Goal: Information Seeking & Learning: Learn about a topic

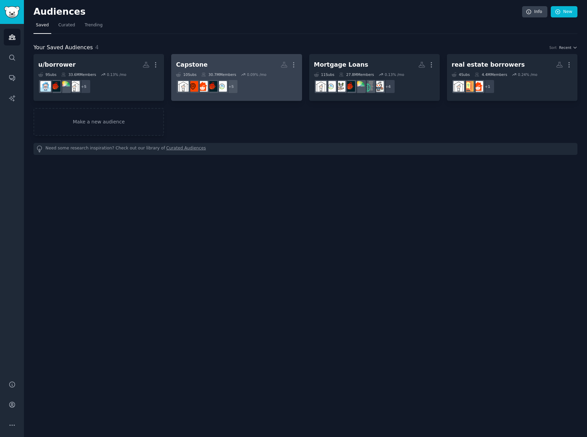
click at [214, 61] on h2 "Capstone More" at bounding box center [236, 65] width 121 height 12
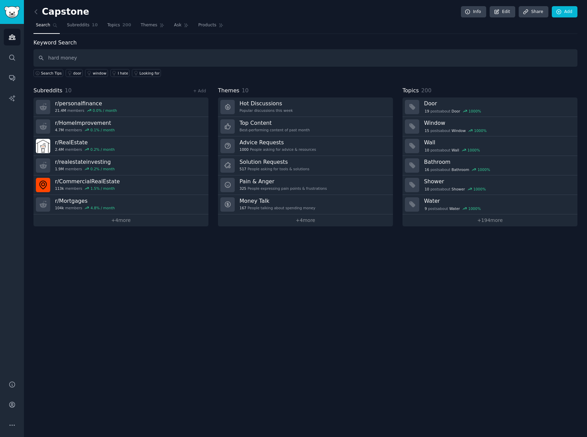
type input "hard money"
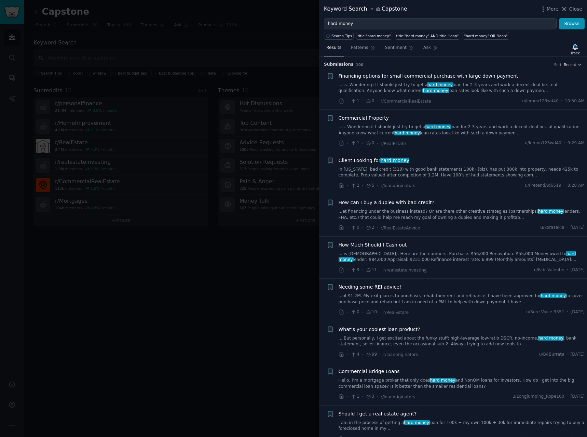
click at [574, 64] on span "Recent" at bounding box center [570, 64] width 12 height 5
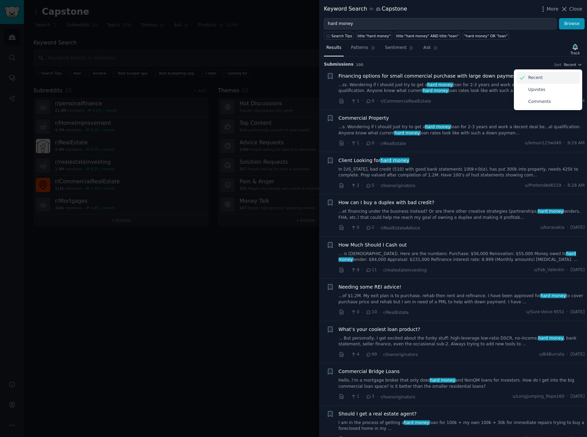
click at [564, 73] on div "Recent" at bounding box center [548, 78] width 64 height 12
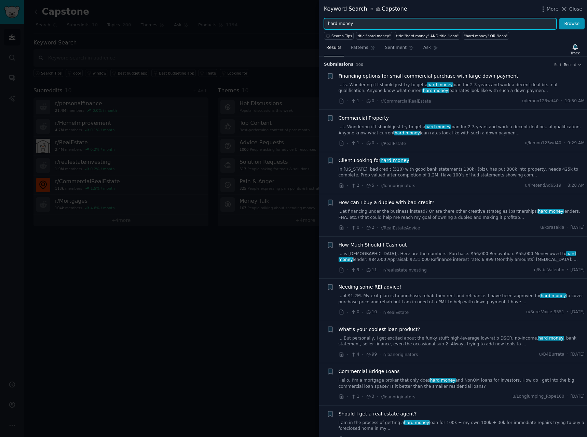
drag, startPoint x: 373, startPoint y: 21, endPoint x: 309, endPoint y: 22, distance: 64.2
click at [309, 22] on div "Keyword Search in Capstone More Close hard money Browse Search Tips title:"hard…" at bounding box center [293, 218] width 587 height 437
click at [559, 18] on button "Browse" at bounding box center [572, 24] width 26 height 12
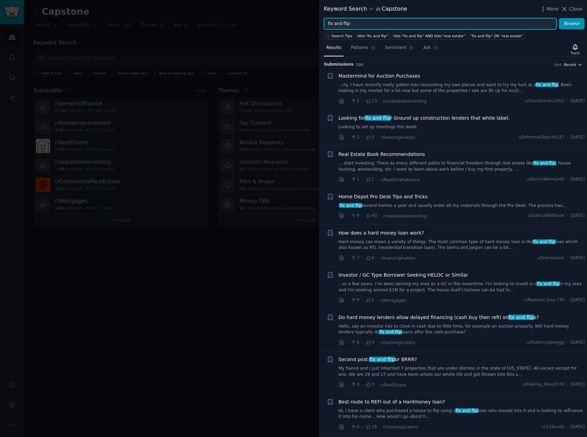
click at [570, 65] on span "Recent" at bounding box center [570, 64] width 12 height 5
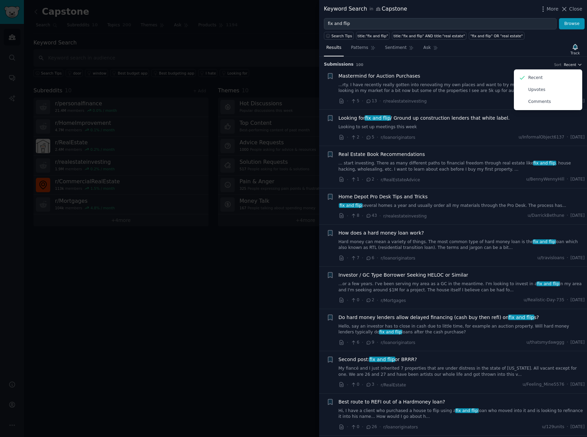
click at [570, 65] on span "Recent" at bounding box center [570, 64] width 12 height 5
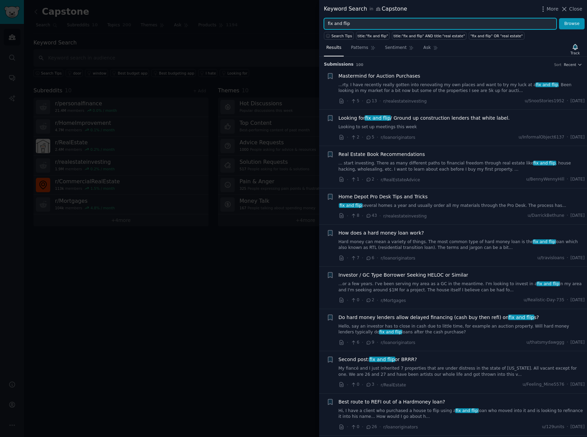
drag, startPoint x: 391, startPoint y: 24, endPoint x: 330, endPoint y: 18, distance: 61.8
click at [332, 18] on input "fix and flip" at bounding box center [440, 24] width 233 height 12
click at [330, 18] on input "fix and flip" at bounding box center [440, 24] width 233 height 12
click at [328, 17] on div "Keyword Search in Capstone More Close" at bounding box center [453, 9] width 268 height 18
click at [328, 23] on input "fix and flip" at bounding box center [440, 24] width 233 height 12
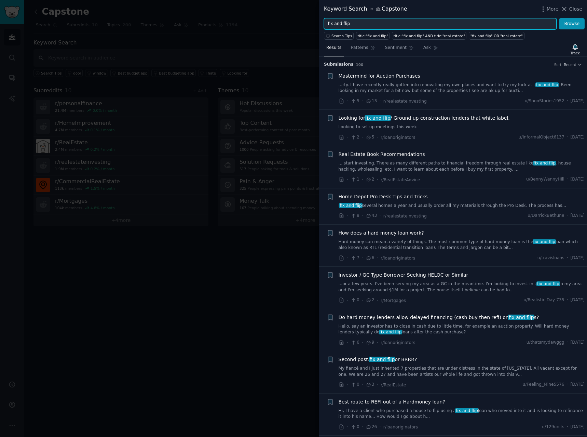
drag, startPoint x: 328, startPoint y: 23, endPoint x: 357, endPoint y: 23, distance: 29.4
click at [357, 23] on input "fix and flip" at bounding box center [440, 24] width 233 height 12
type input "private money"
click at [559, 18] on button "Browse" at bounding box center [572, 24] width 26 height 12
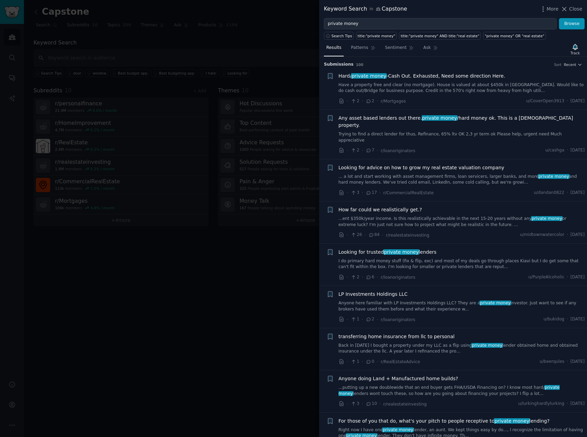
click at [413, 75] on span "Hard/ private money -Cash Out. Exhausted, Need some direction Here." at bounding box center [422, 75] width 167 height 7
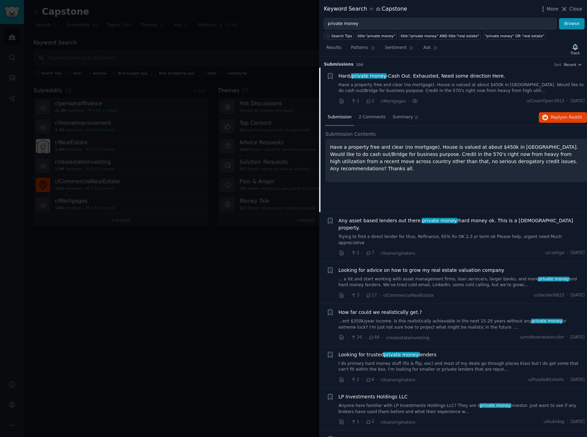
scroll to position [11, 0]
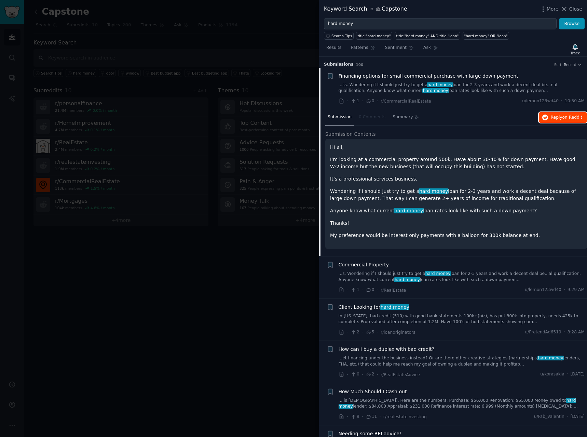
click at [568, 119] on span "on Reddit" at bounding box center [572, 117] width 20 height 5
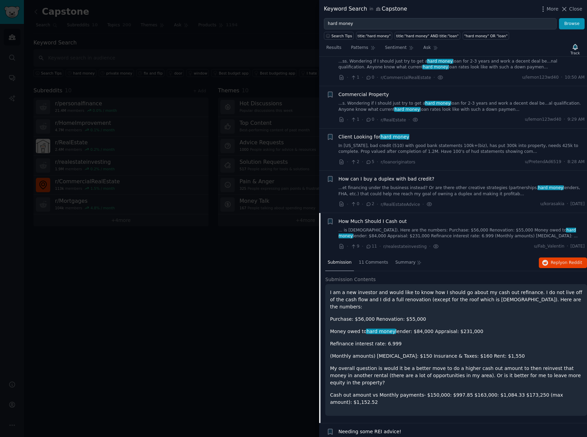
scroll to position [34, 0]
